Goal: Navigation & Orientation: Find specific page/section

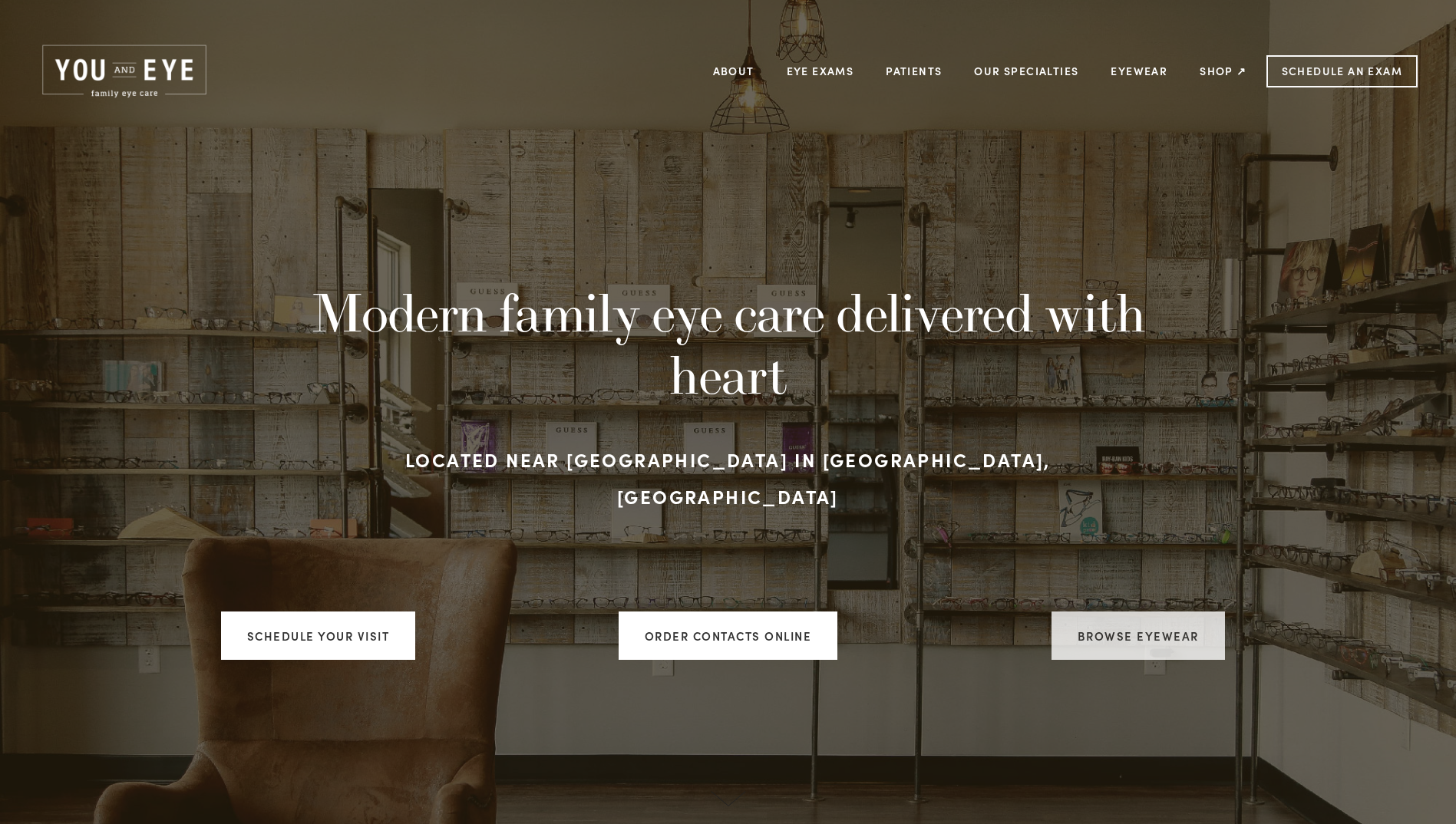
click at [1129, 618] on link "Browse Eyewear" at bounding box center [1138, 636] width 173 height 48
click at [1221, 68] on link "Shop ↗" at bounding box center [1222, 70] width 47 height 24
click at [1129, 70] on link "Eyewear" at bounding box center [1139, 70] width 57 height 24
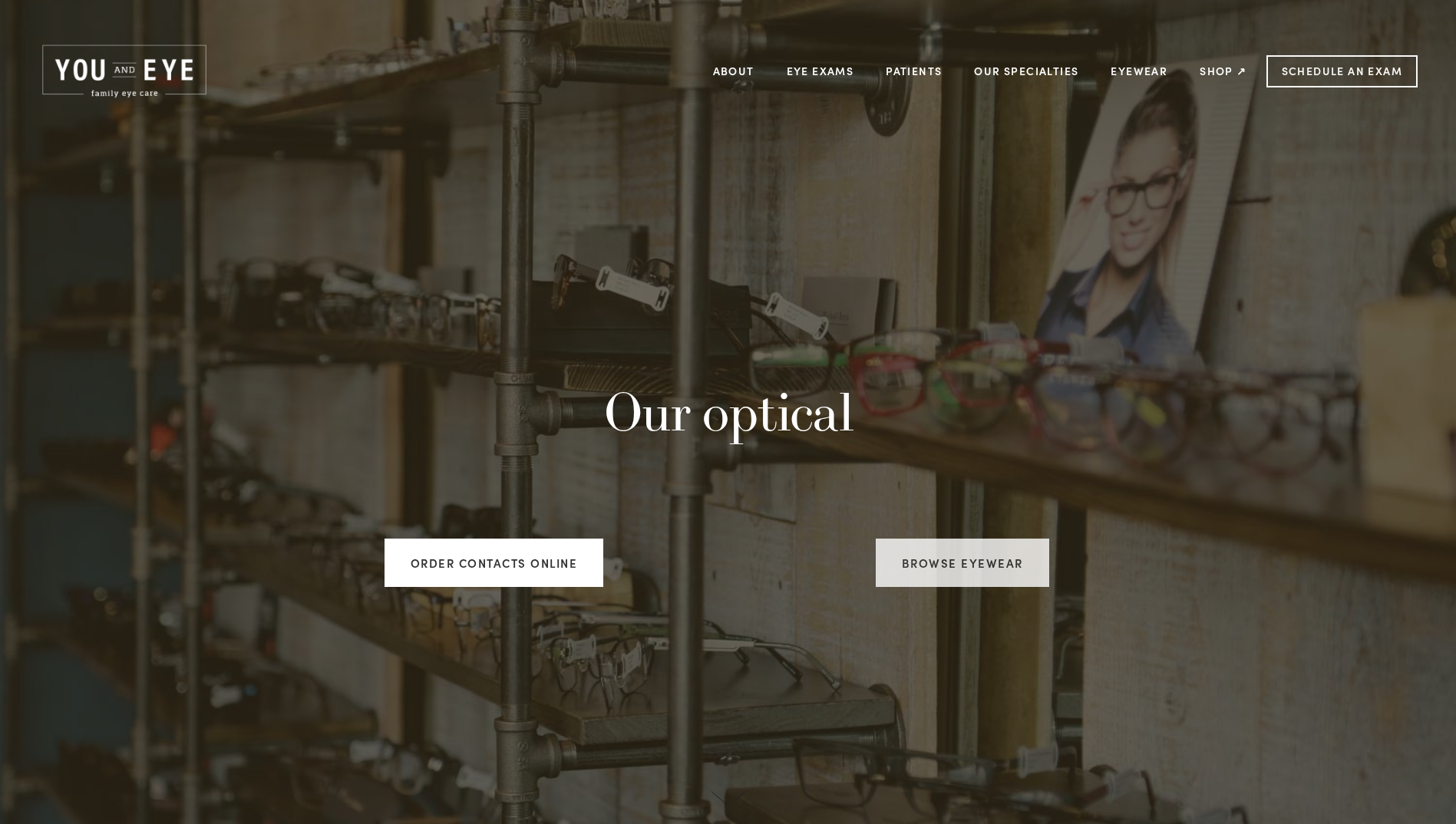
click at [977, 556] on link "Browse Eyewear" at bounding box center [962, 562] width 173 height 48
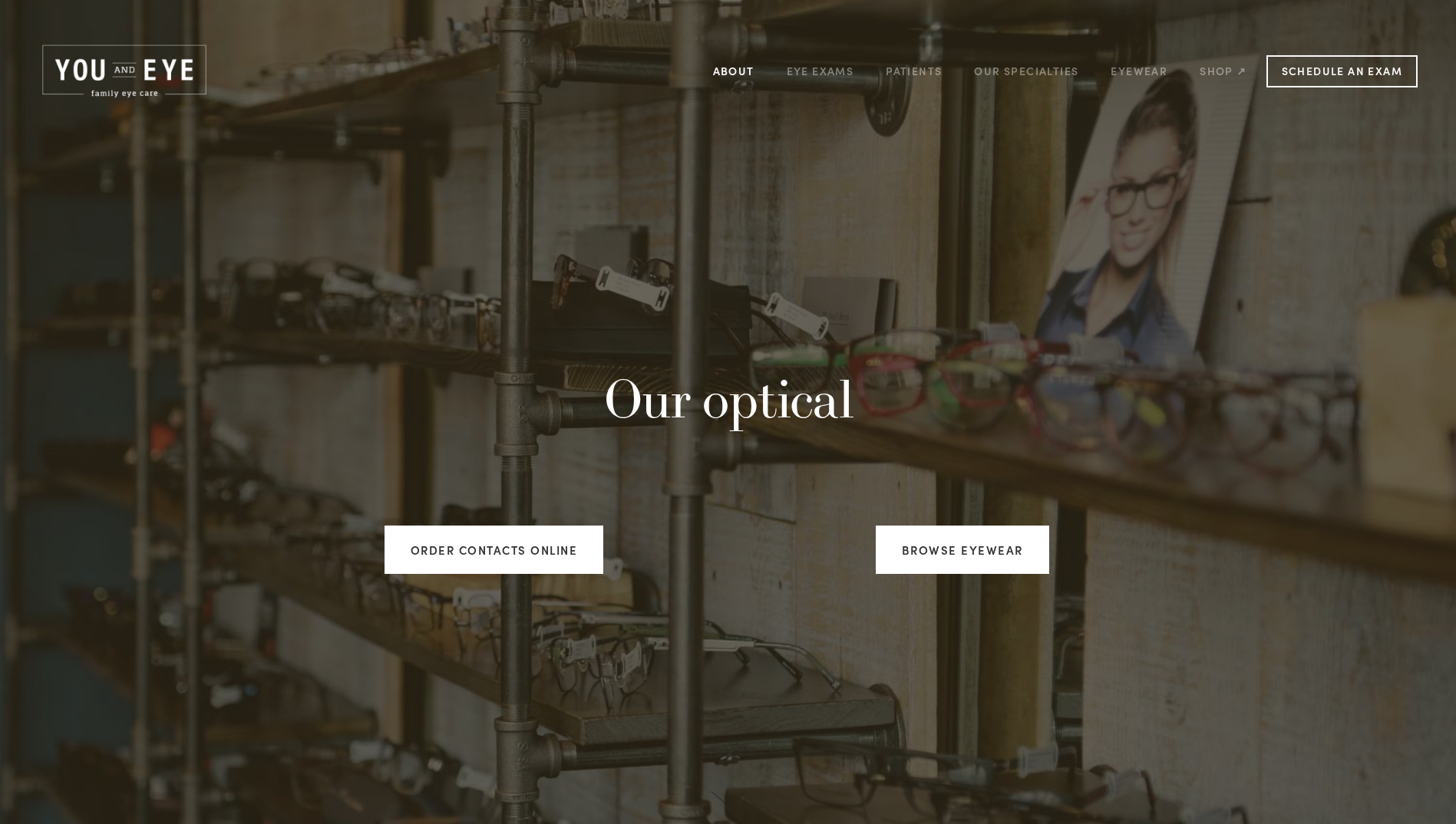
click at [754, 72] on link "About" at bounding box center [733, 70] width 41 height 24
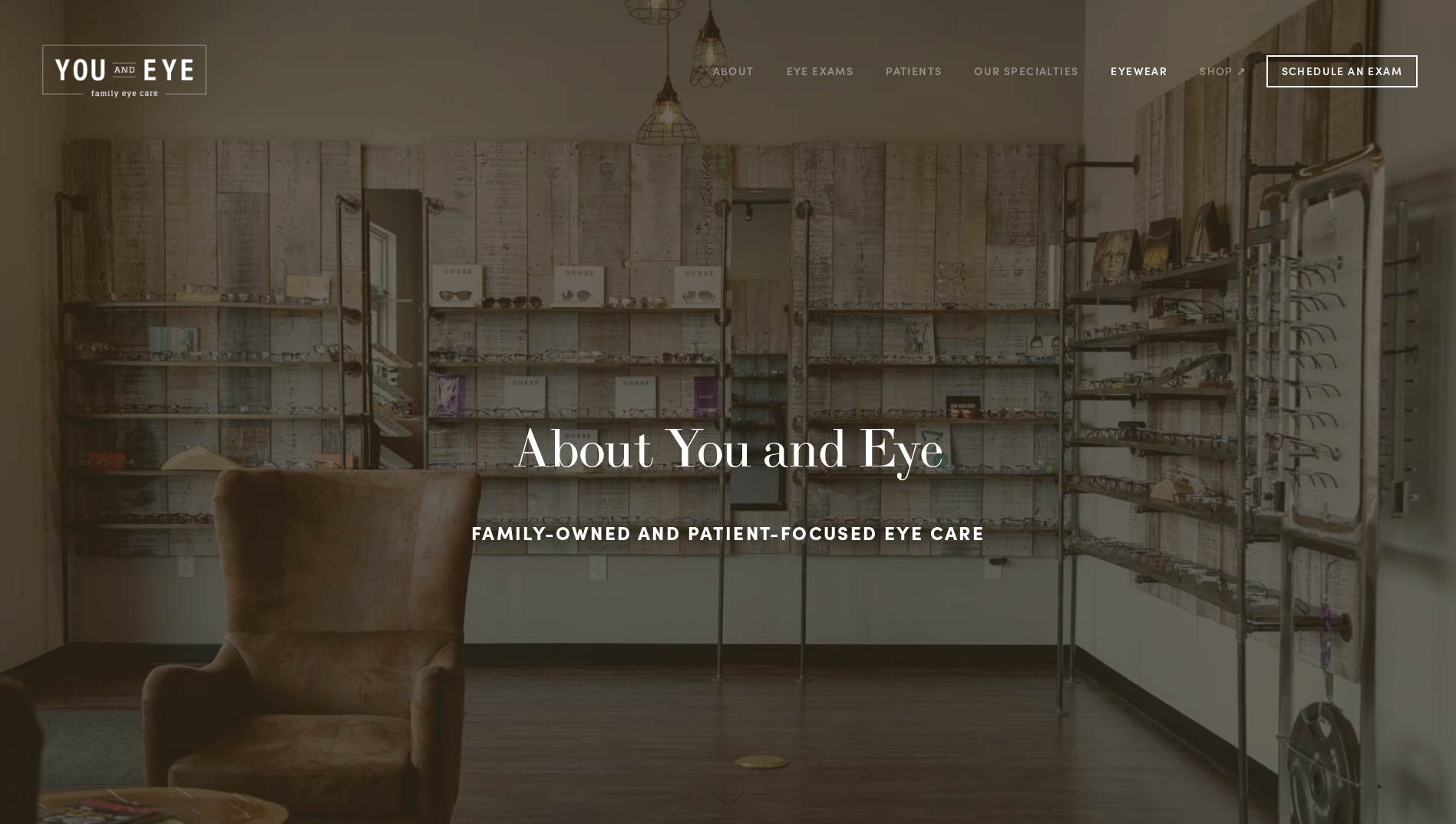
click at [1146, 68] on link "Eyewear" at bounding box center [1139, 70] width 57 height 24
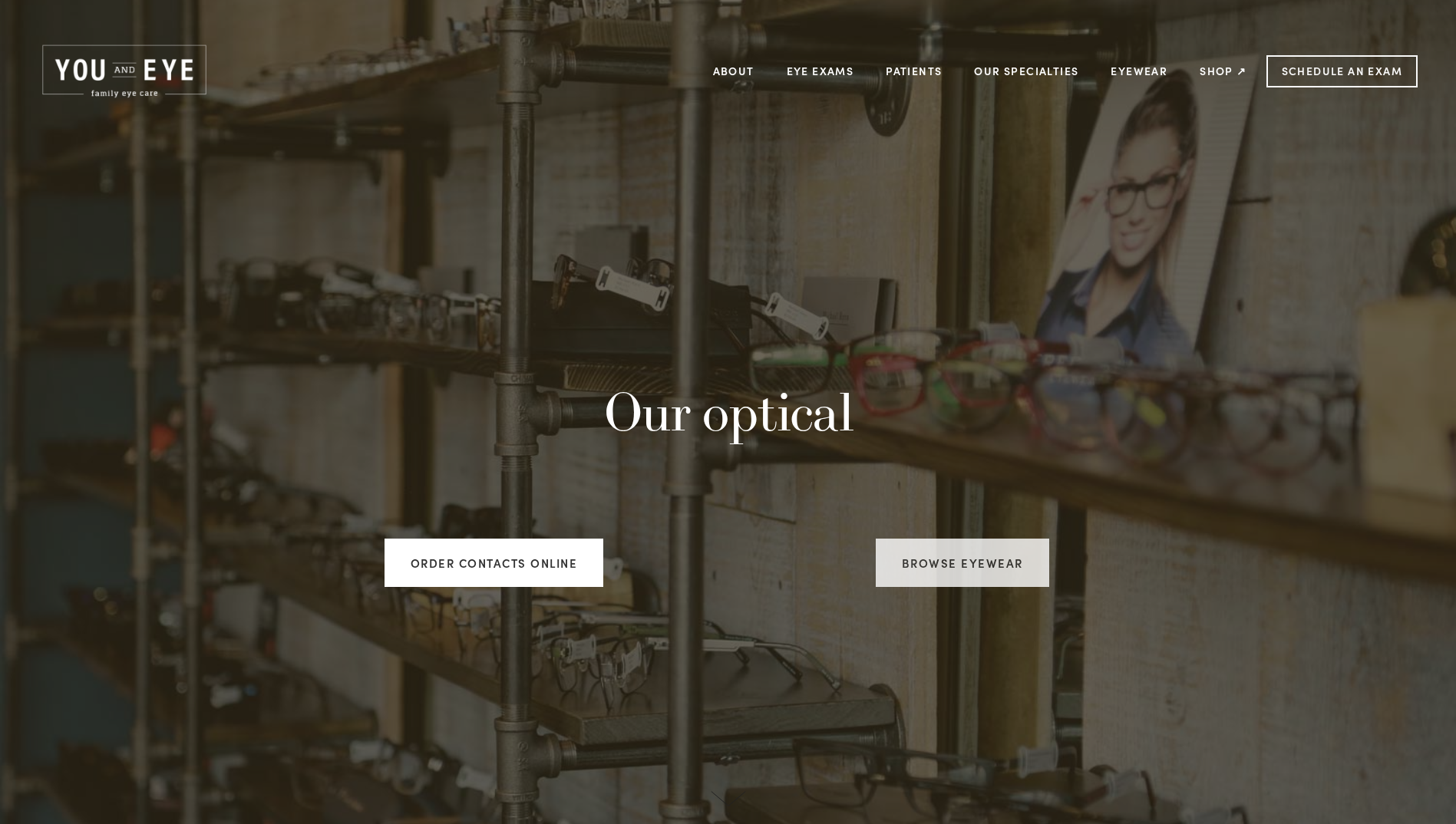
click at [966, 557] on link "Browse Eyewear" at bounding box center [962, 562] width 173 height 48
click at [739, 66] on link "About" at bounding box center [733, 70] width 41 height 24
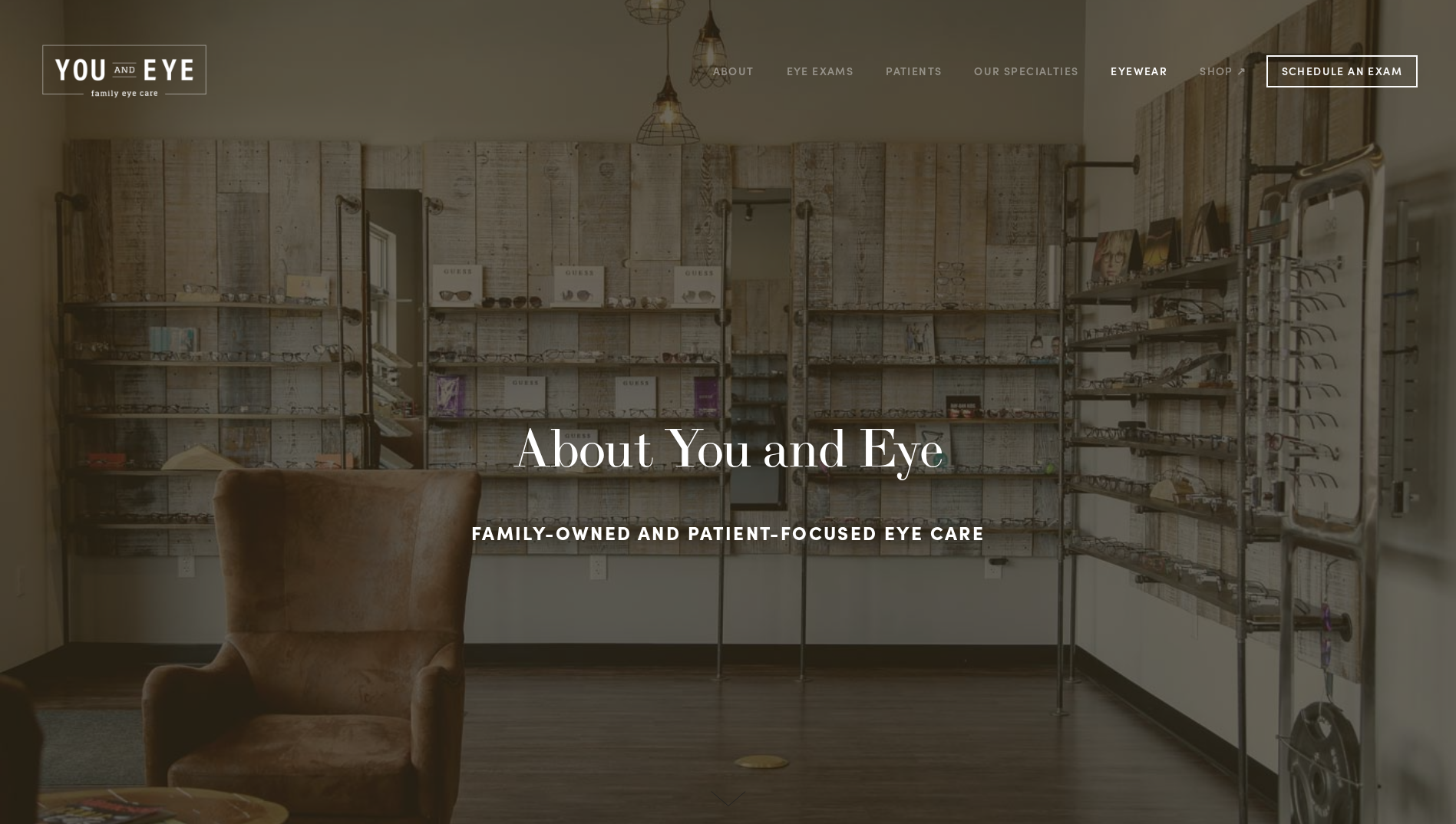
click at [1136, 70] on link "Eyewear" at bounding box center [1139, 70] width 57 height 24
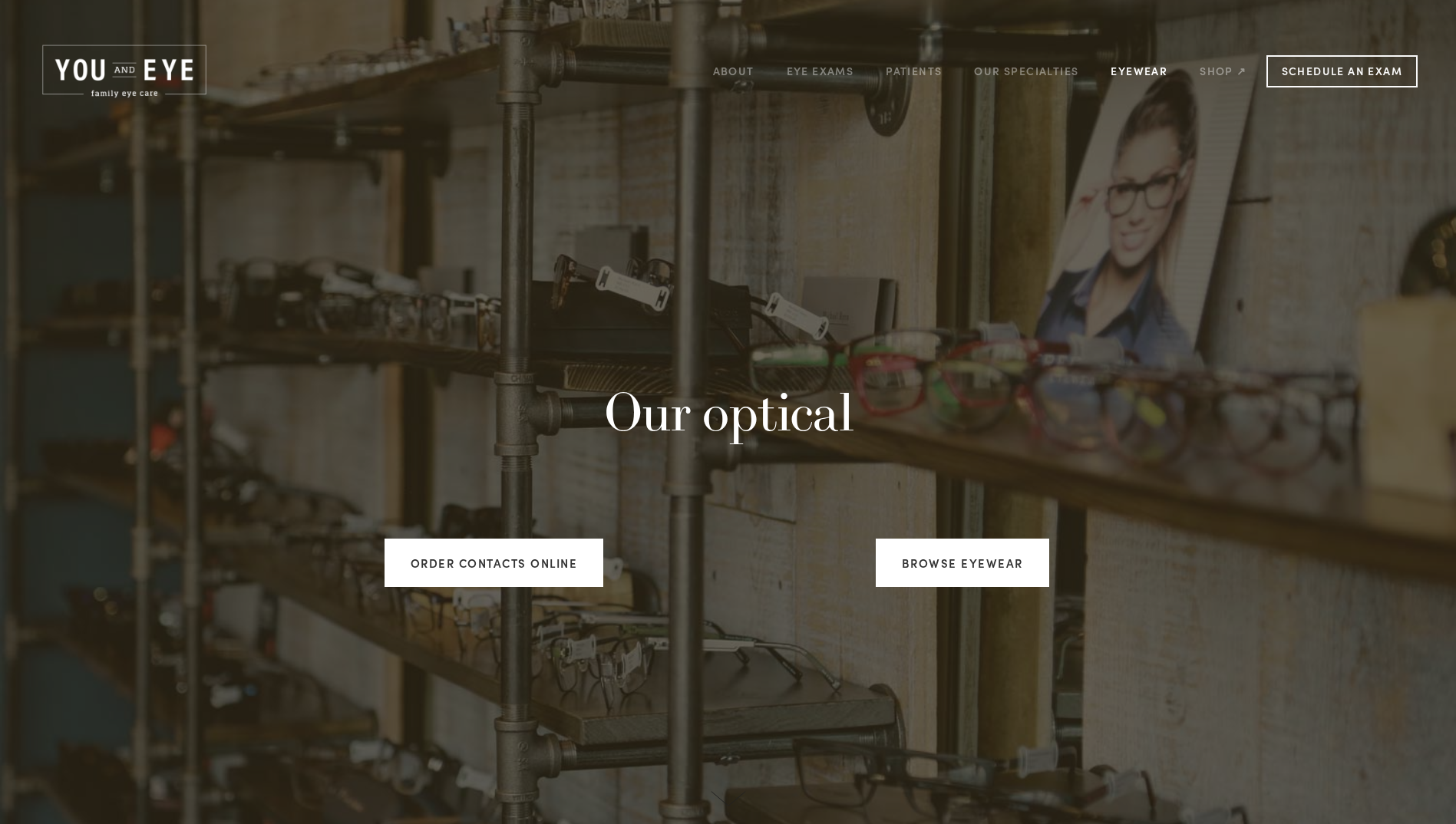
click at [1140, 75] on link "Eyewear" at bounding box center [1139, 70] width 57 height 24
click at [972, 567] on link "Browse Eyewear" at bounding box center [962, 562] width 173 height 48
click at [799, 71] on link "Eye Exams" at bounding box center [820, 70] width 67 height 24
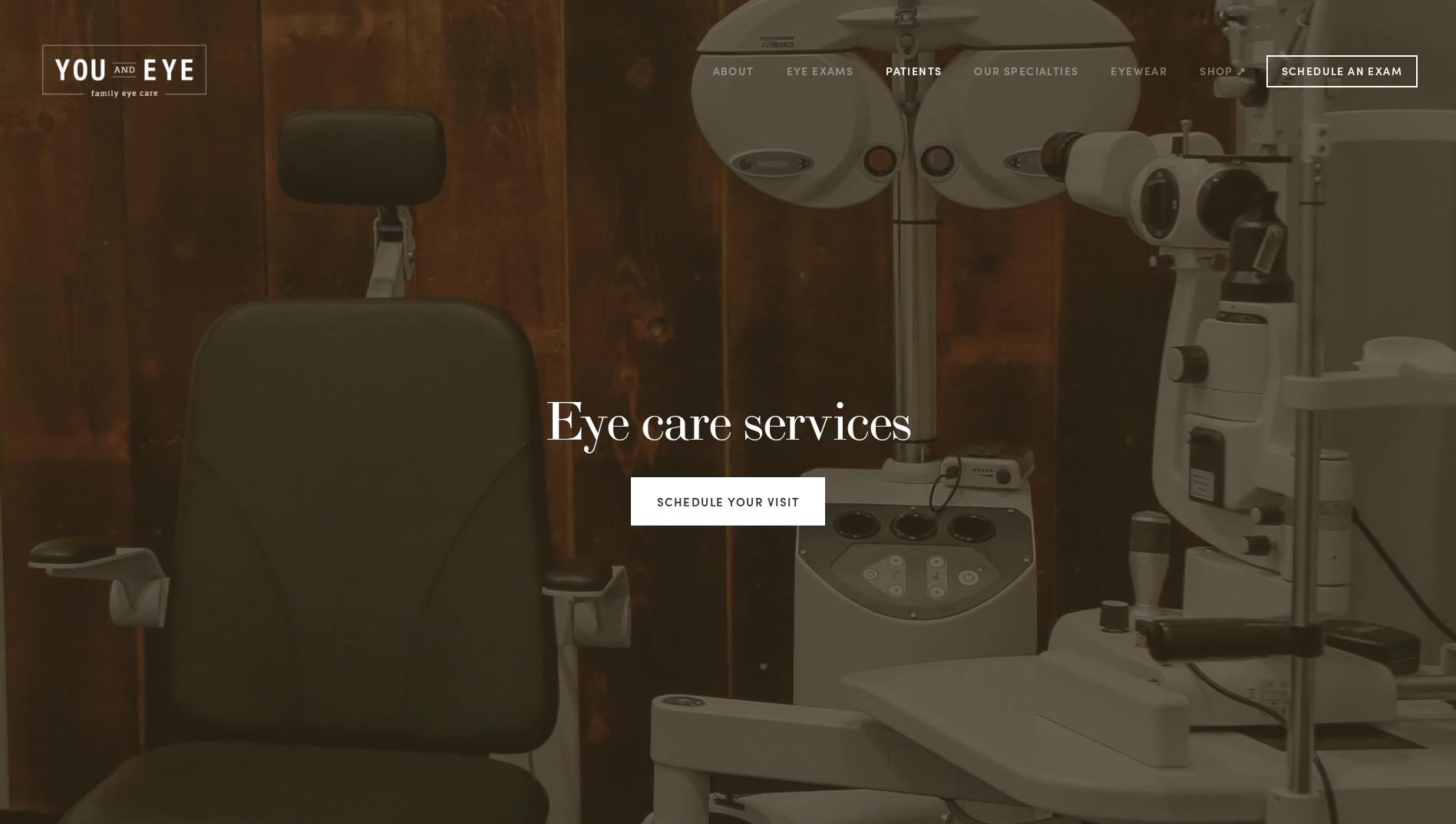
click at [904, 71] on link "Patients" at bounding box center [914, 70] width 56 height 24
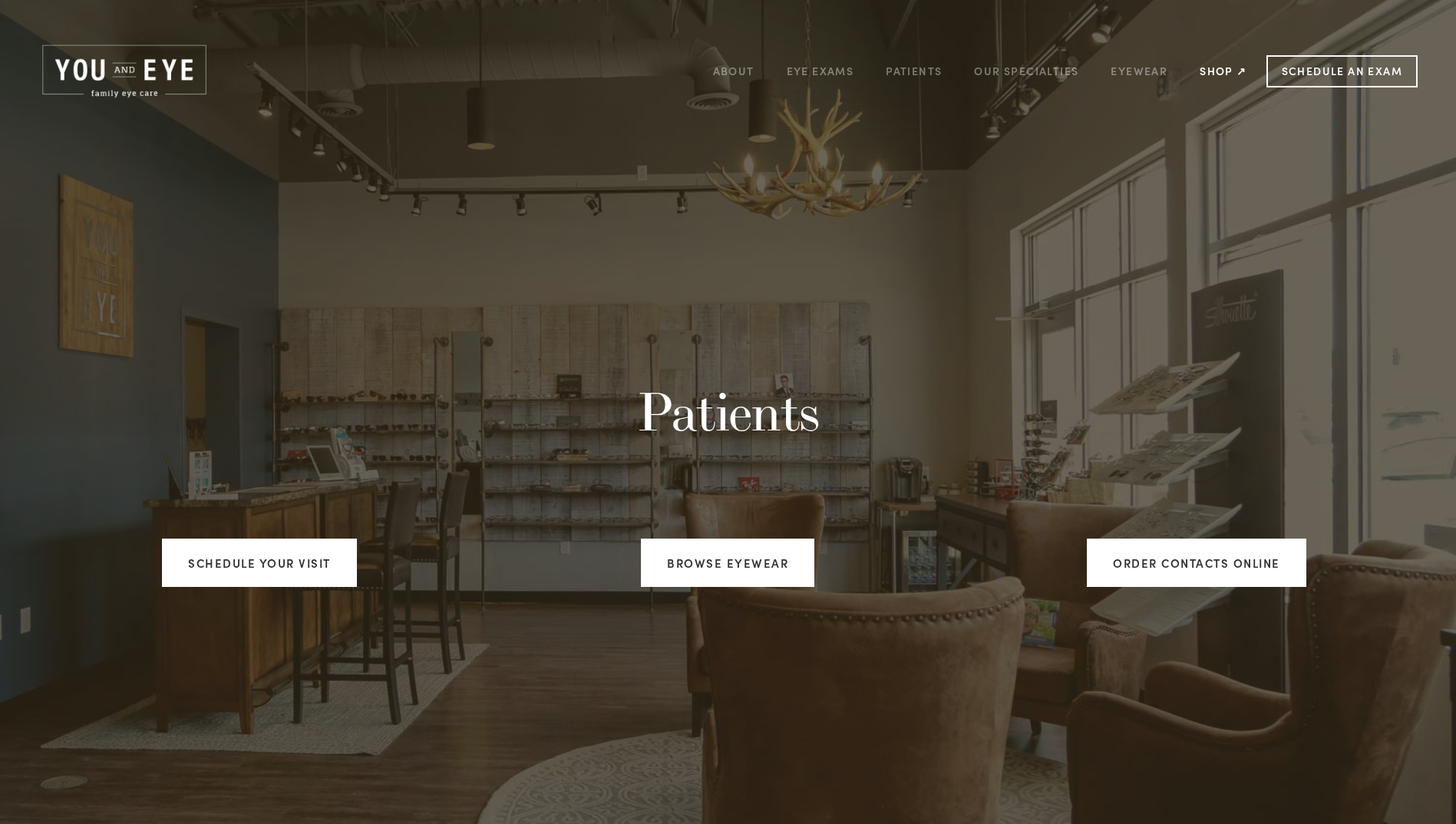
click at [1221, 69] on link "Shop ↗" at bounding box center [1222, 70] width 47 height 24
click at [1144, 71] on link "Eyewear" at bounding box center [1139, 70] width 57 height 24
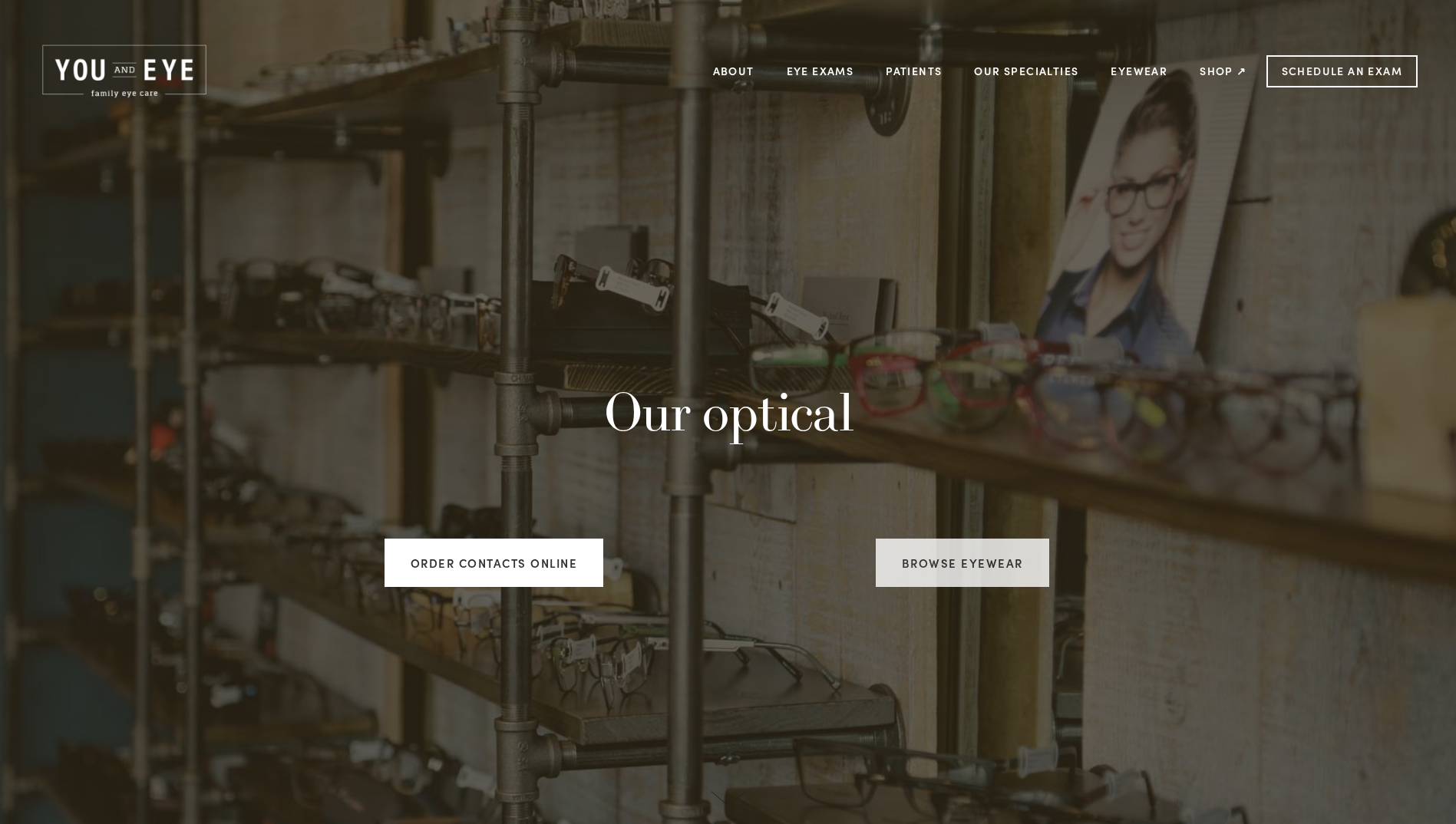
click at [985, 562] on link "Browse Eyewear" at bounding box center [962, 562] width 173 height 48
